Goal: Navigation & Orientation: Understand site structure

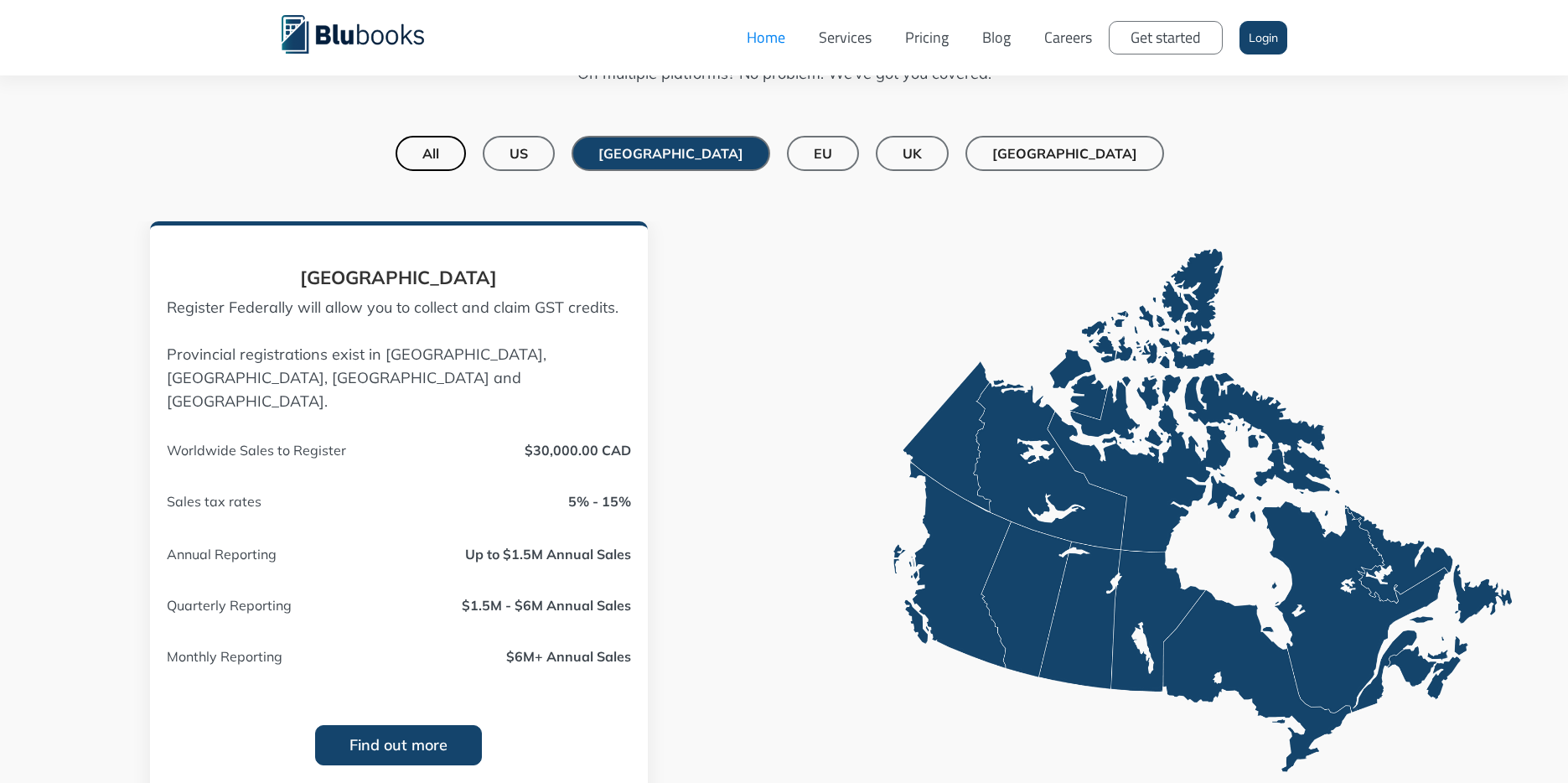
scroll to position [1323, 0]
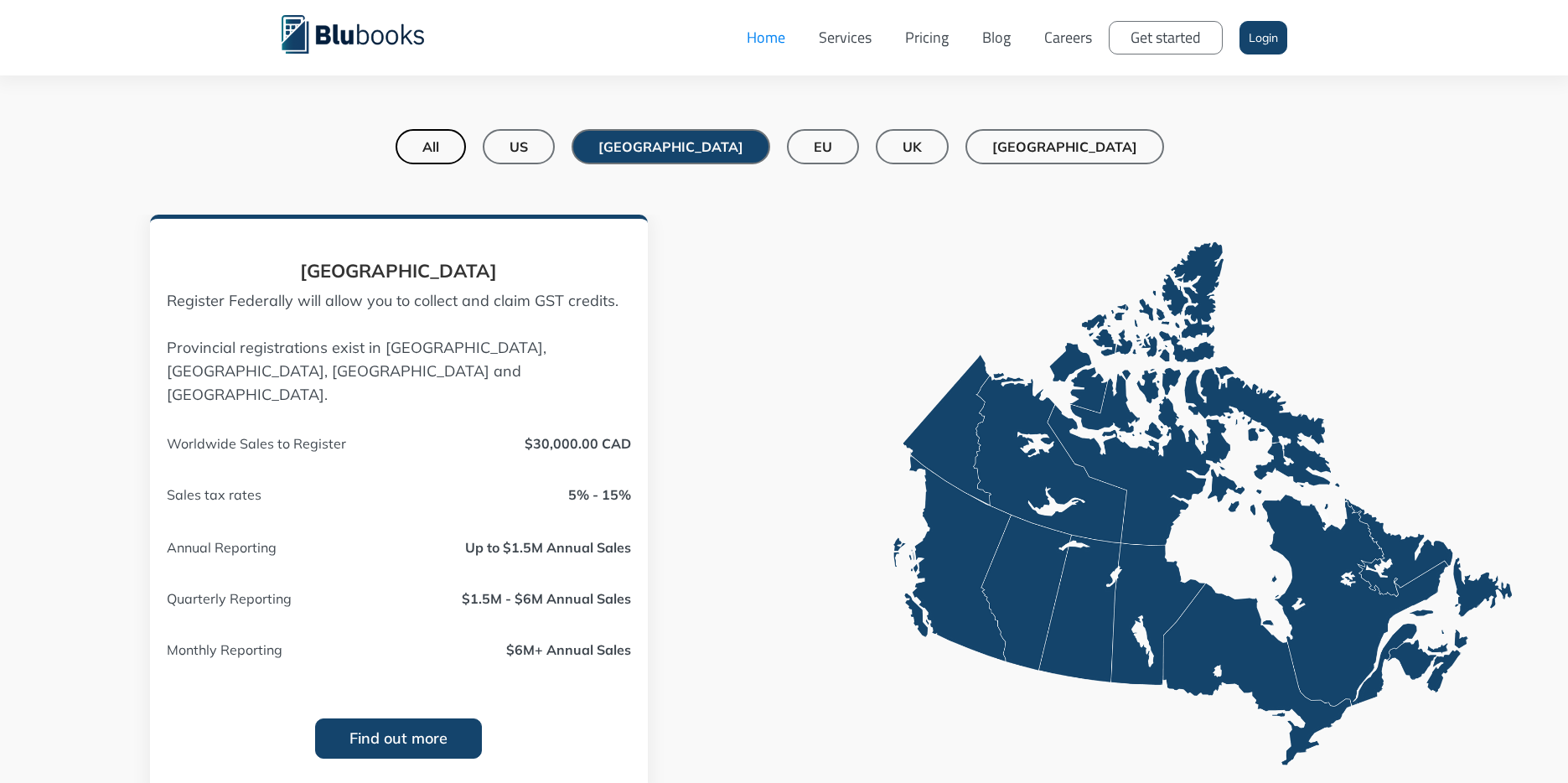
click at [555, 139] on link "US" at bounding box center [519, 147] width 72 height 35
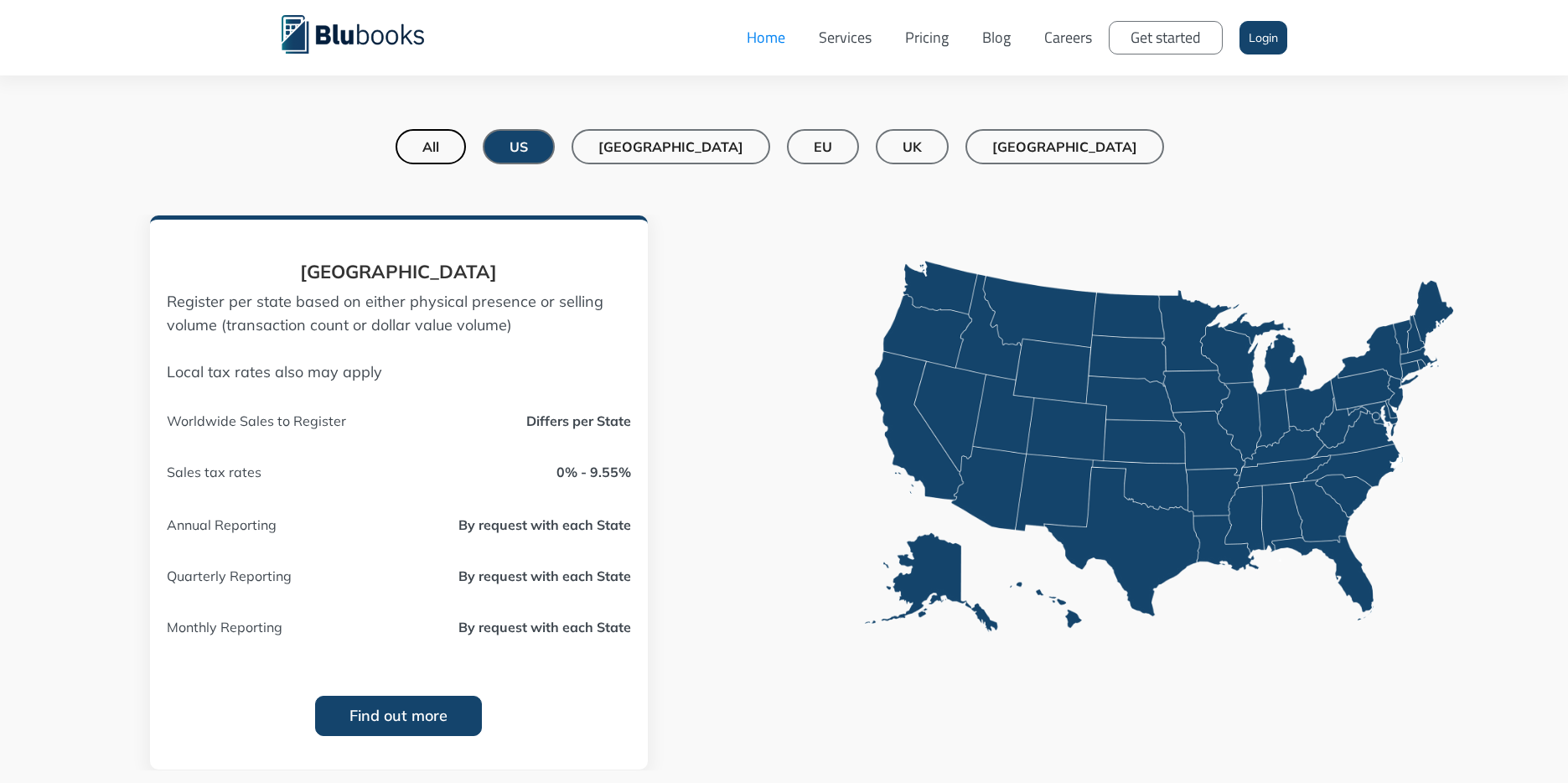
click at [723, 145] on div "[GEOGRAPHIC_DATA]" at bounding box center [671, 147] width 145 height 17
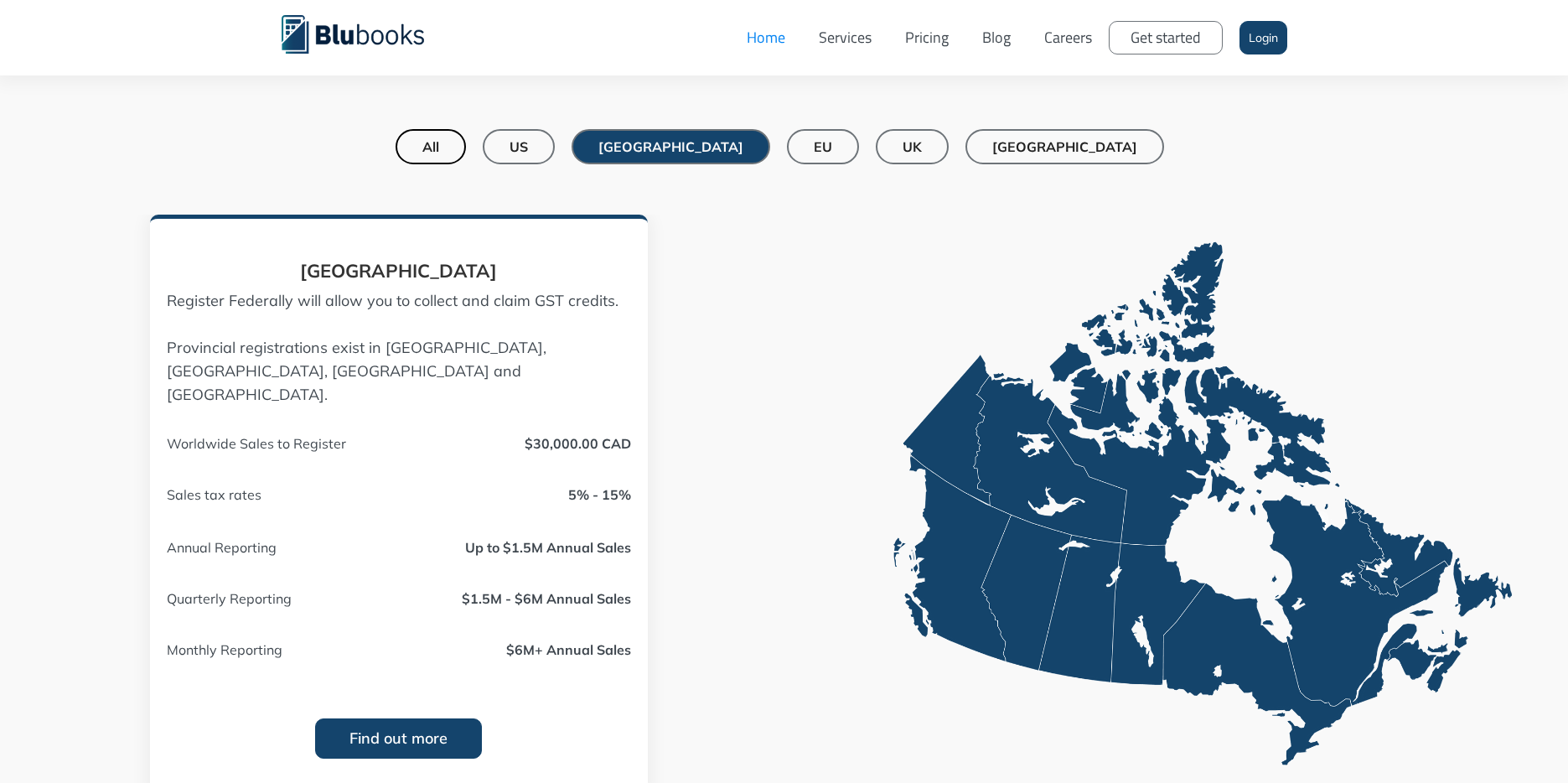
click at [555, 145] on link "US" at bounding box center [519, 147] width 72 height 35
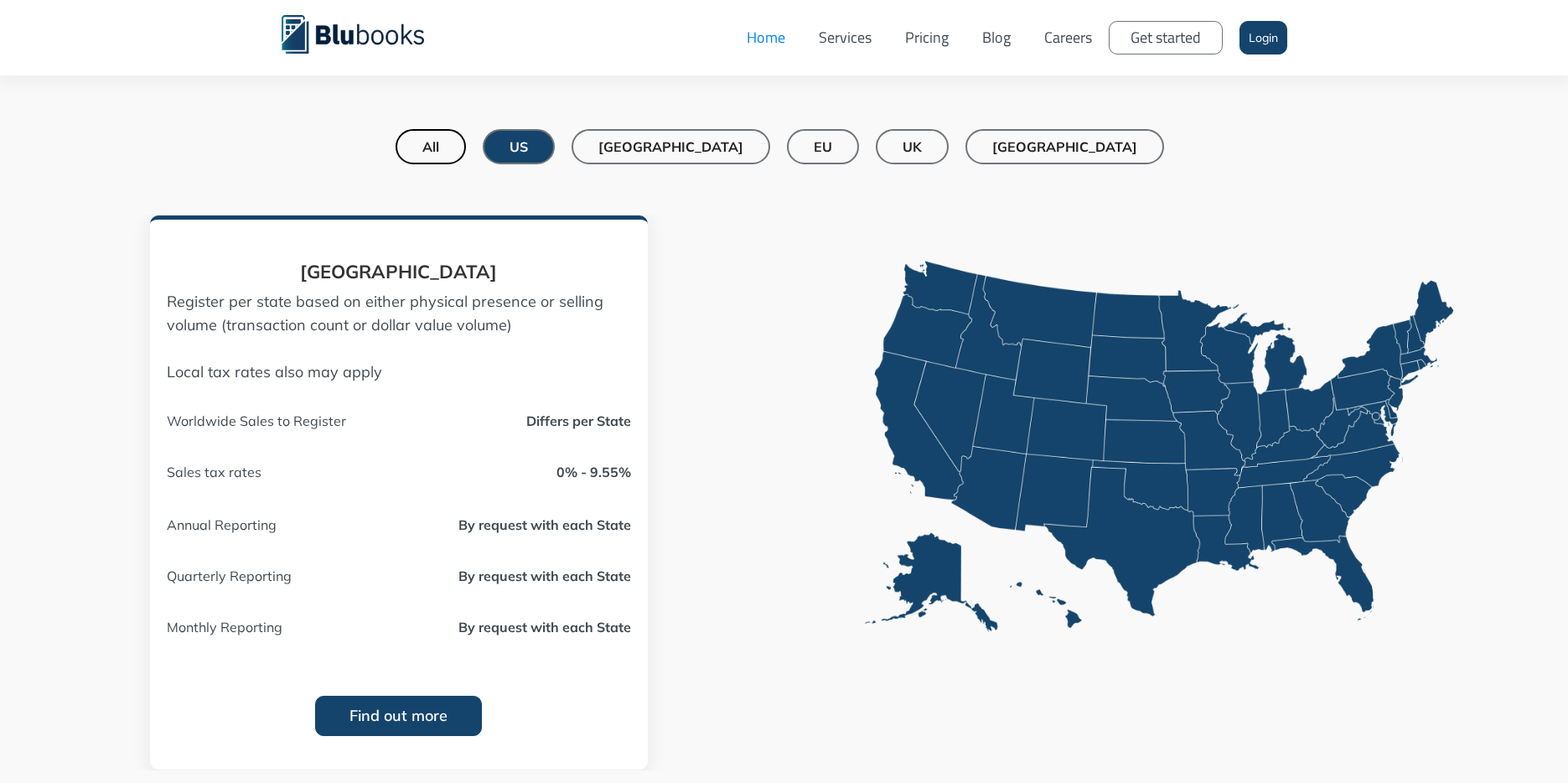
click at [708, 149] on div "[GEOGRAPHIC_DATA]" at bounding box center [671, 147] width 145 height 17
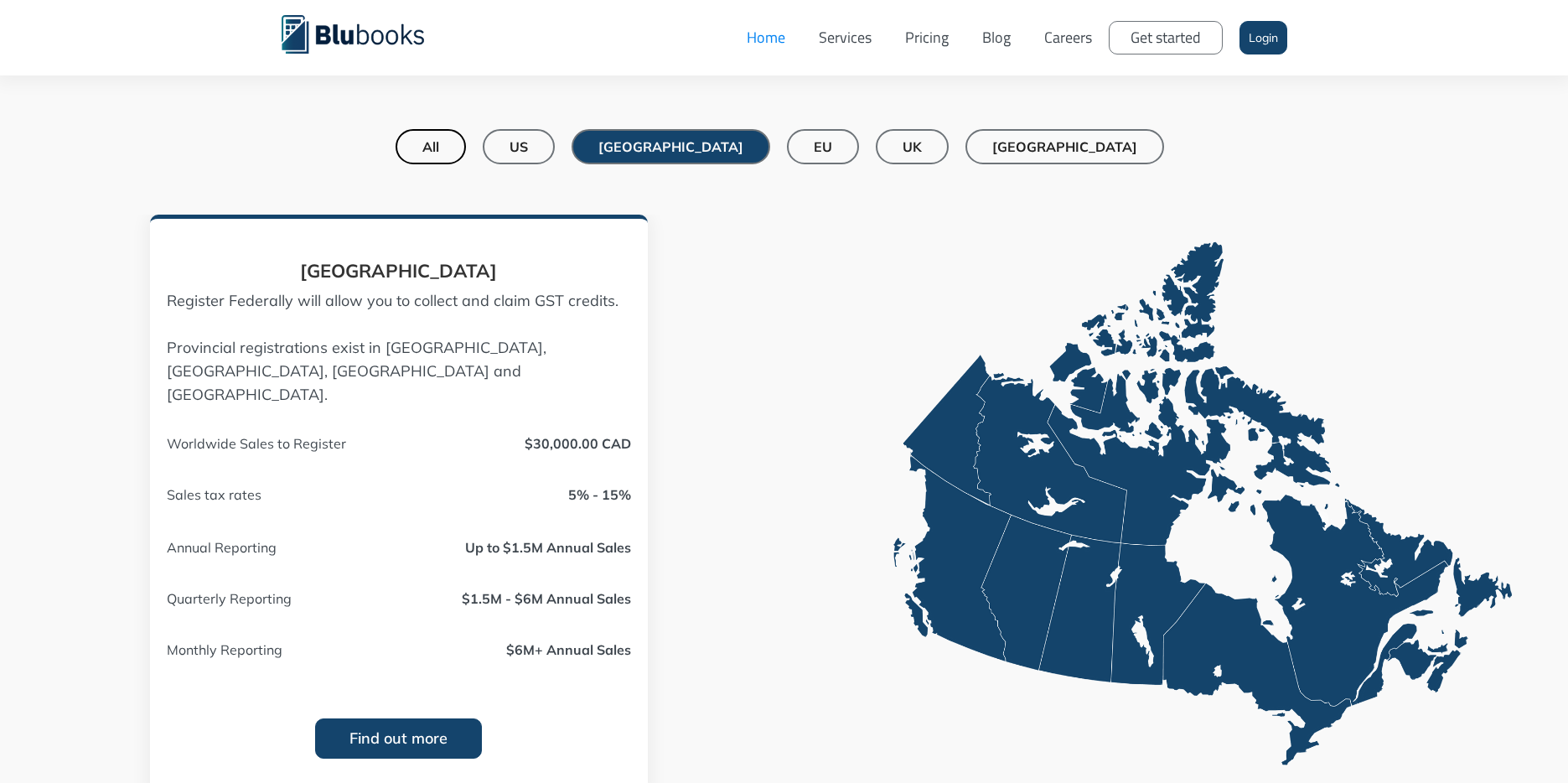
click at [795, 134] on link "EU" at bounding box center [823, 147] width 72 height 35
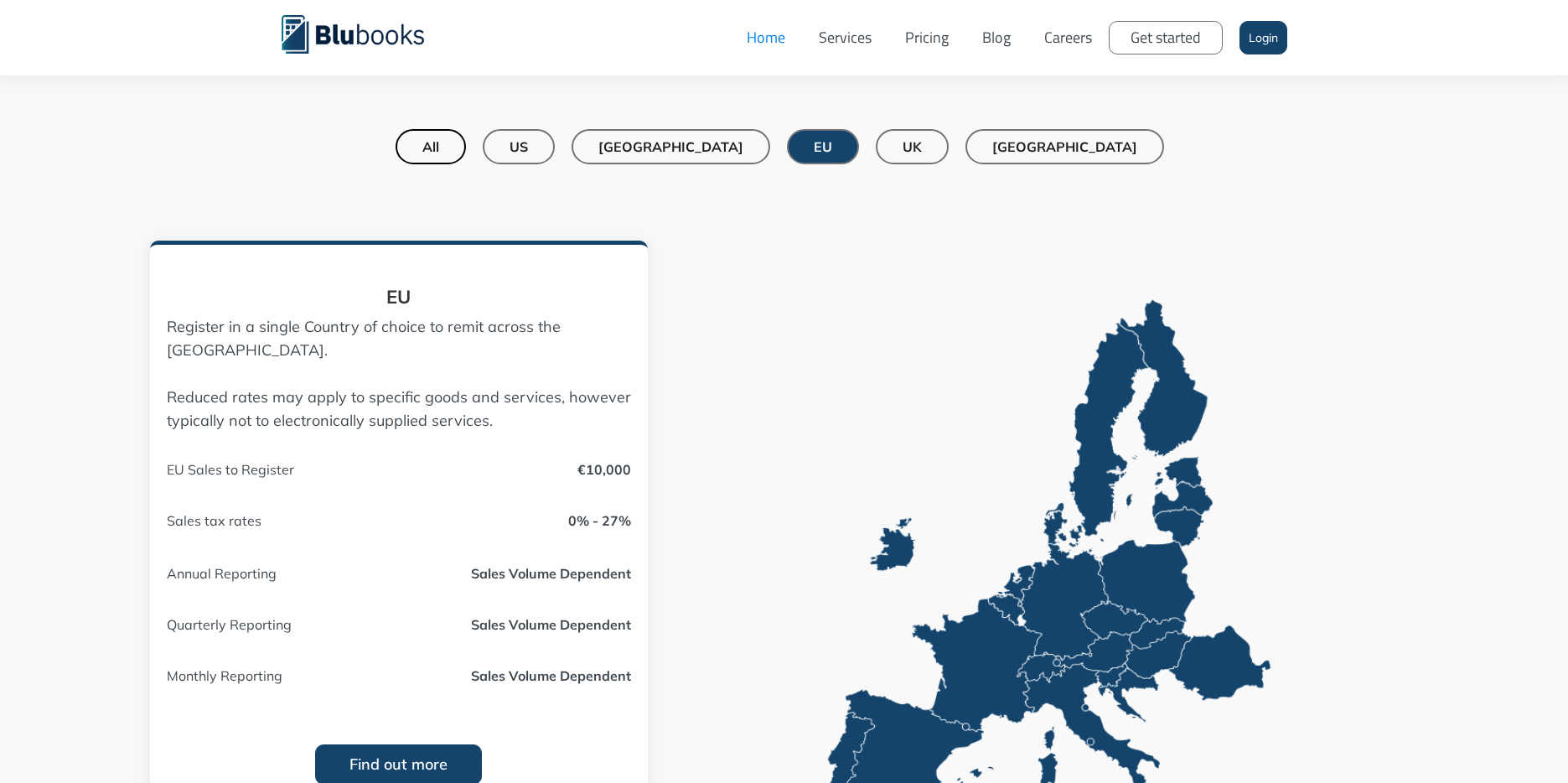
click at [528, 140] on div "US" at bounding box center [519, 147] width 19 height 17
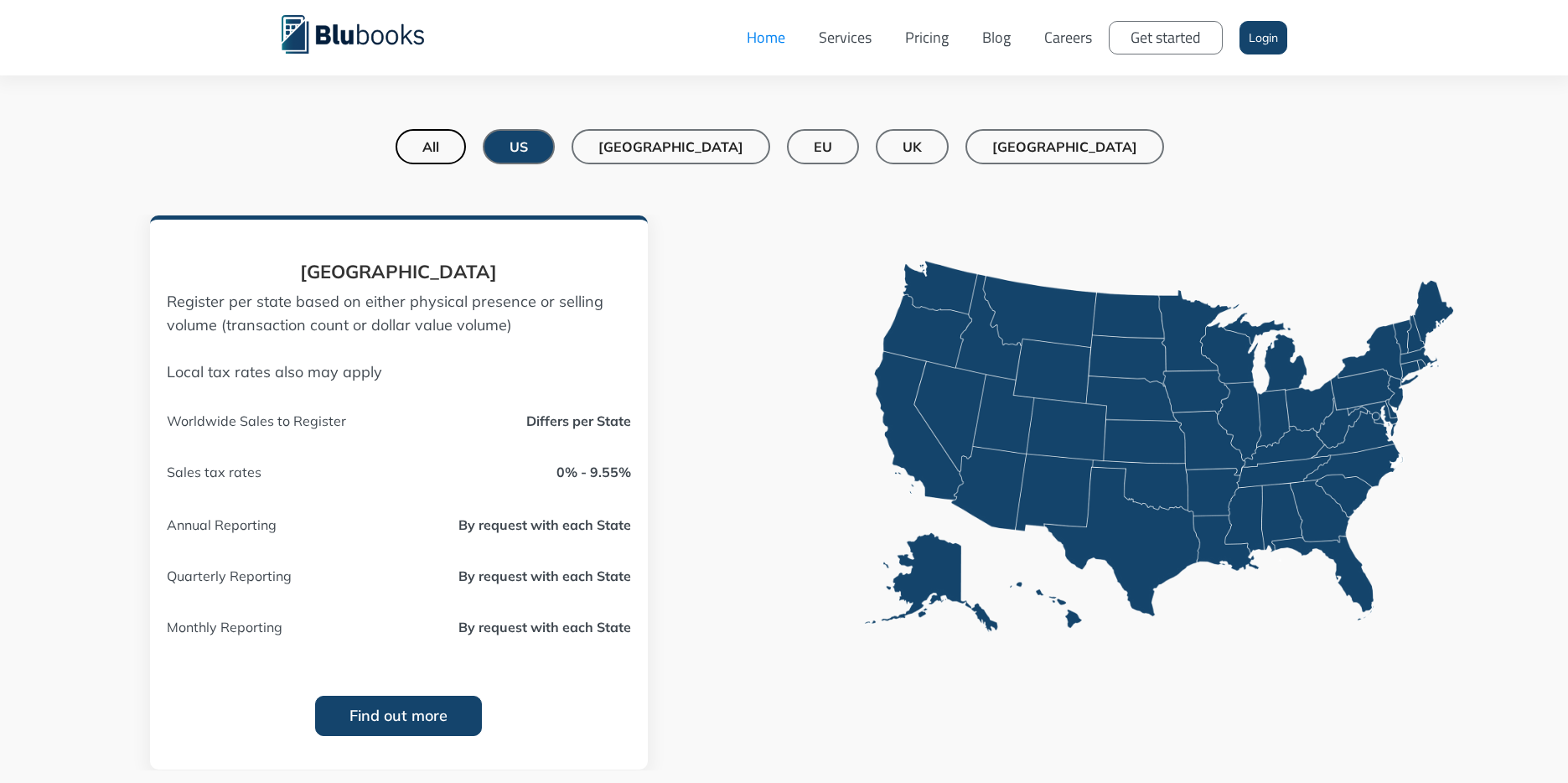
click at [704, 150] on div "[GEOGRAPHIC_DATA]" at bounding box center [671, 147] width 145 height 17
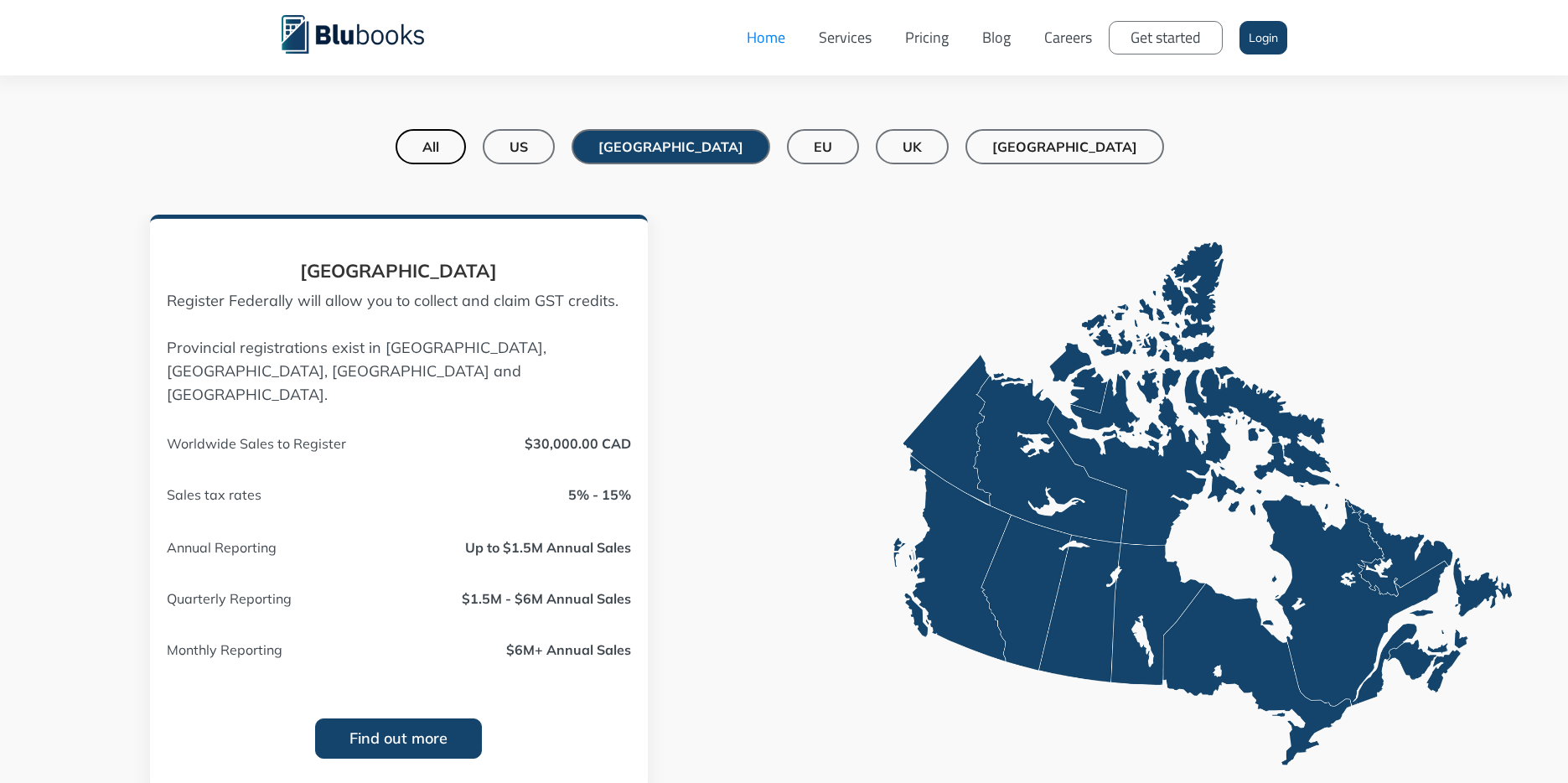
click at [555, 147] on link "US" at bounding box center [519, 147] width 72 height 35
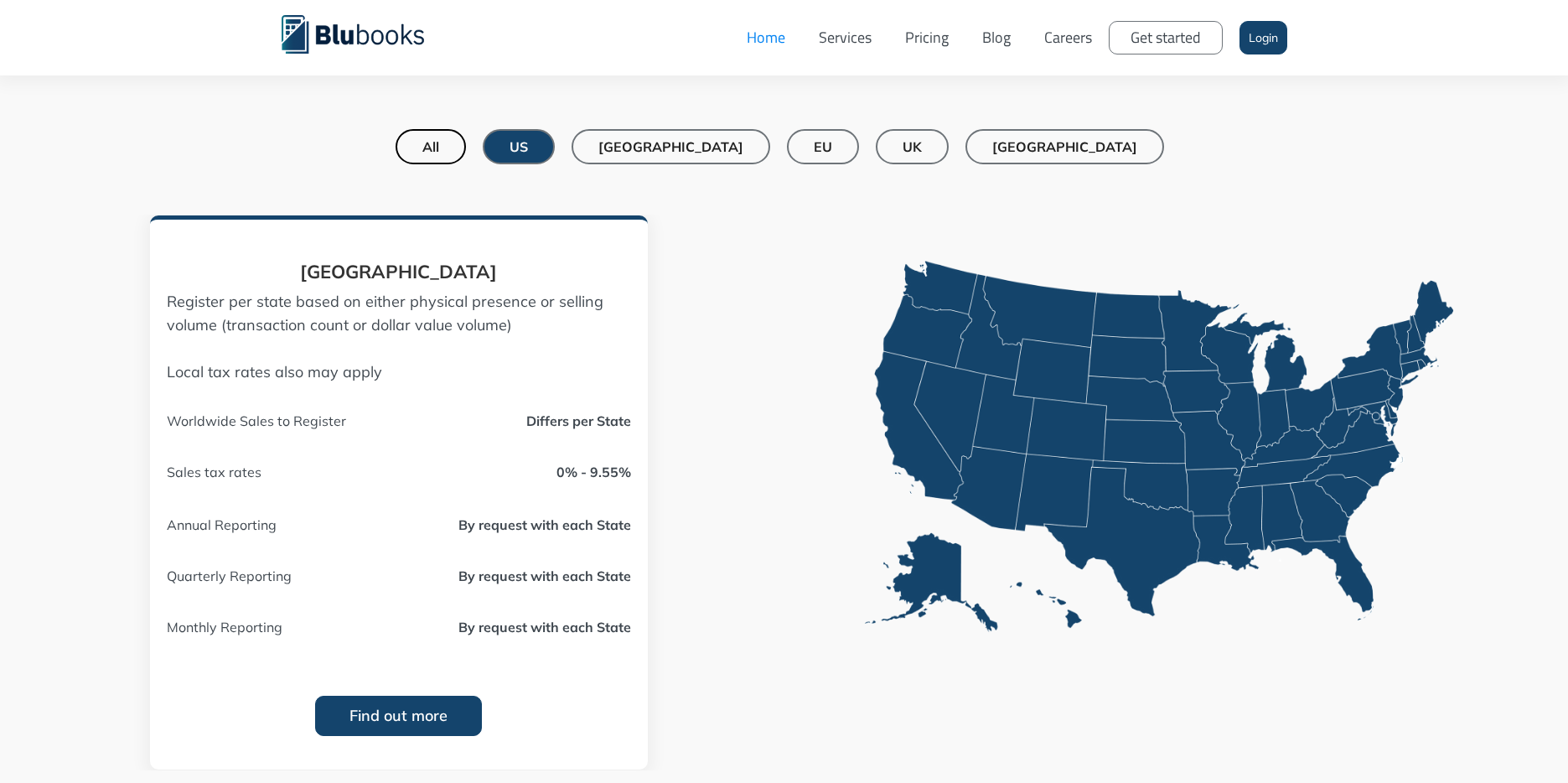
click at [466, 142] on link "All" at bounding box center [430, 147] width 71 height 35
